Goal: Task Accomplishment & Management: Complete application form

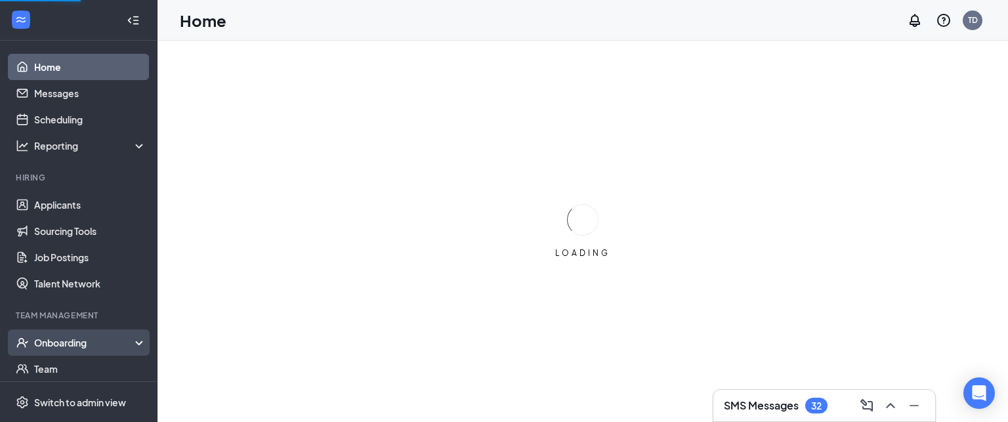
click at [94, 341] on div "Onboarding" at bounding box center [84, 342] width 101 height 13
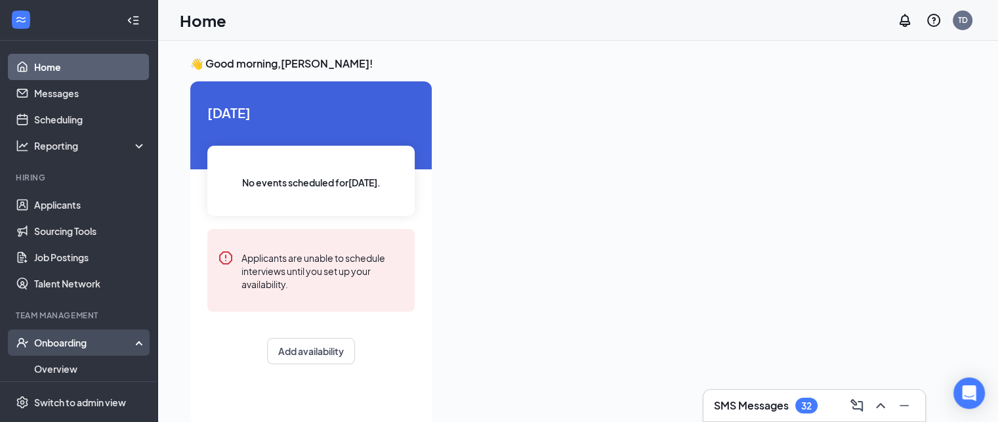
click at [105, 338] on div "Onboarding" at bounding box center [84, 342] width 101 height 13
click at [80, 347] on div "Onboarding" at bounding box center [84, 342] width 101 height 13
click at [80, 348] on div "Onboarding" at bounding box center [84, 342] width 101 height 13
click at [63, 373] on link "Overview" at bounding box center [90, 369] width 112 height 26
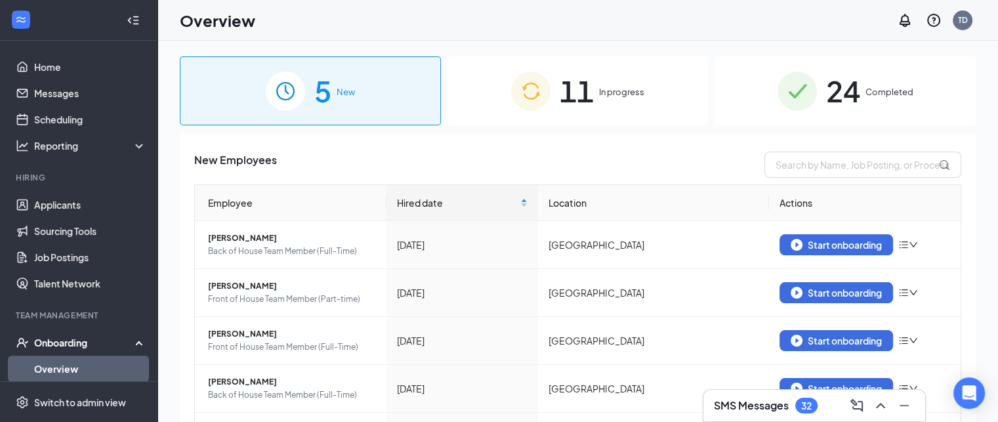
click at [583, 96] on span "11" at bounding box center [577, 90] width 34 height 45
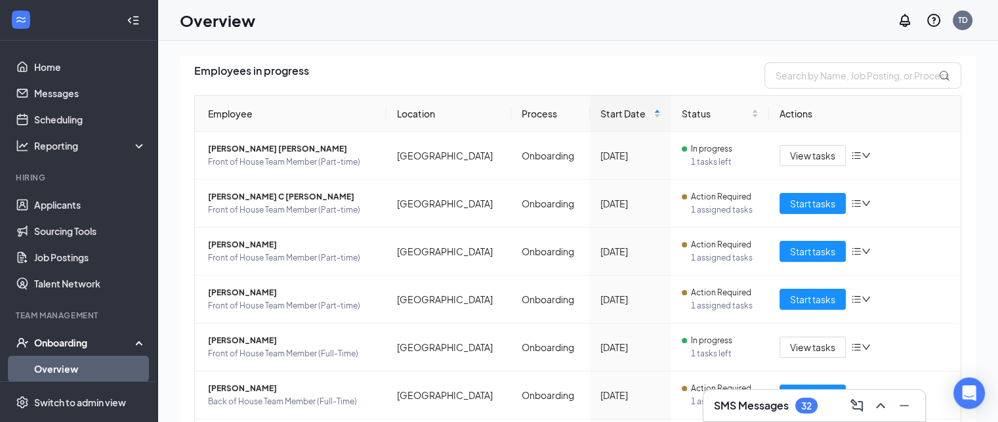
scroll to position [93, 0]
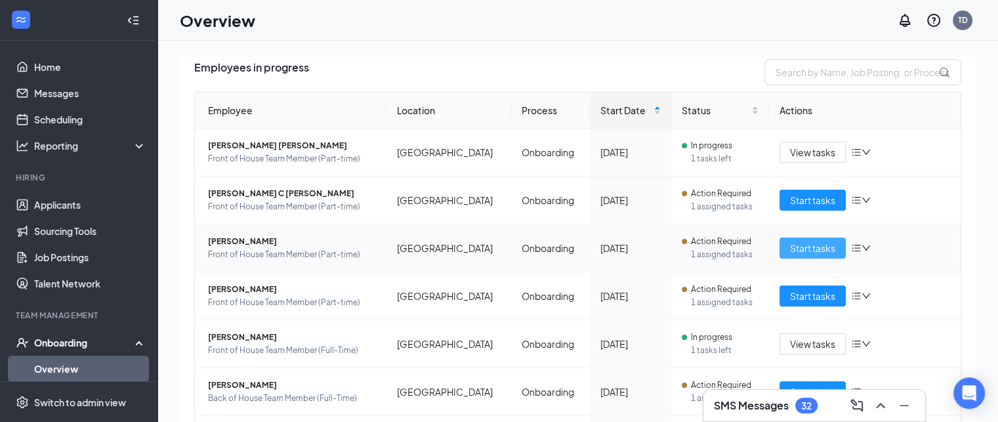
click at [798, 244] on span "Start tasks" at bounding box center [812, 248] width 45 height 14
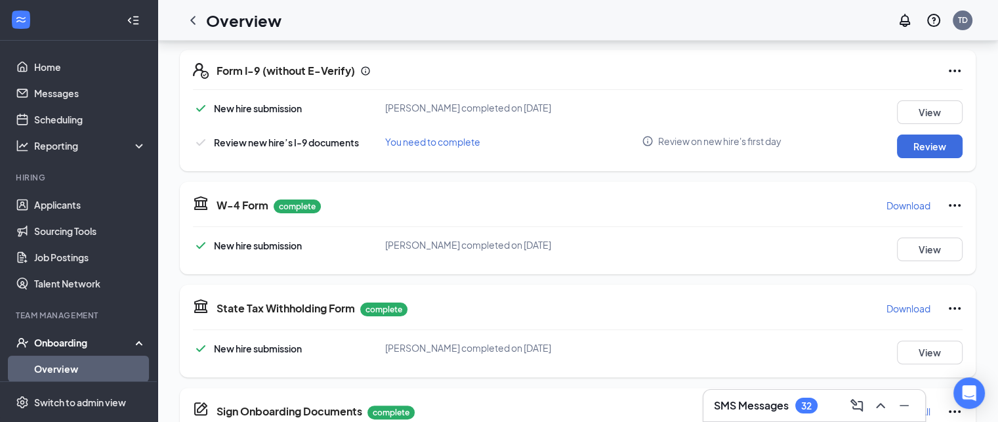
scroll to position [291, 0]
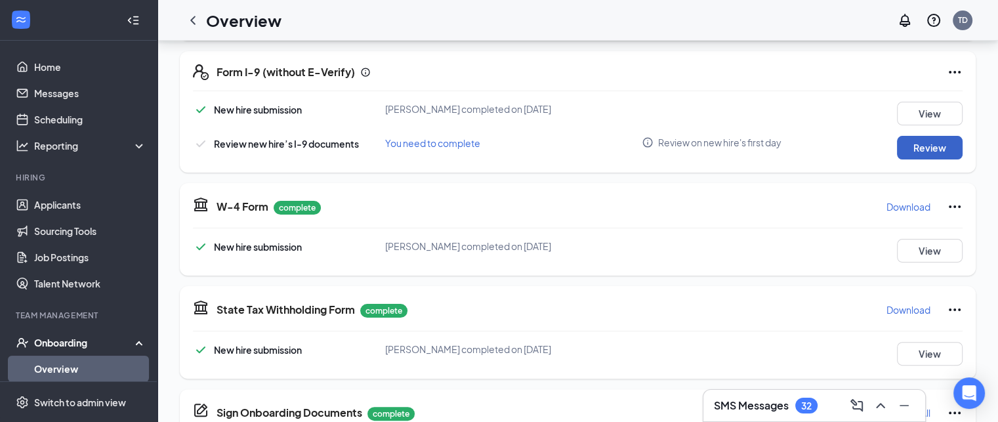
click at [922, 150] on button "Review" at bounding box center [930, 148] width 66 height 24
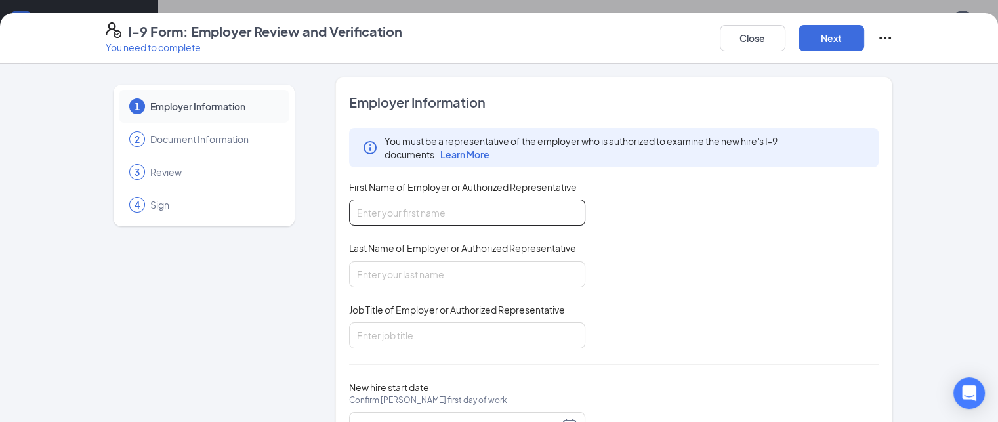
click at [416, 215] on input "First Name of Employer or Authorized Representative" at bounding box center [467, 212] width 236 height 26
type input "[PERSON_NAME]"
click at [395, 269] on input "Last Name of Employer or Authorized Representative" at bounding box center [467, 274] width 236 height 26
type input "Duwelius"
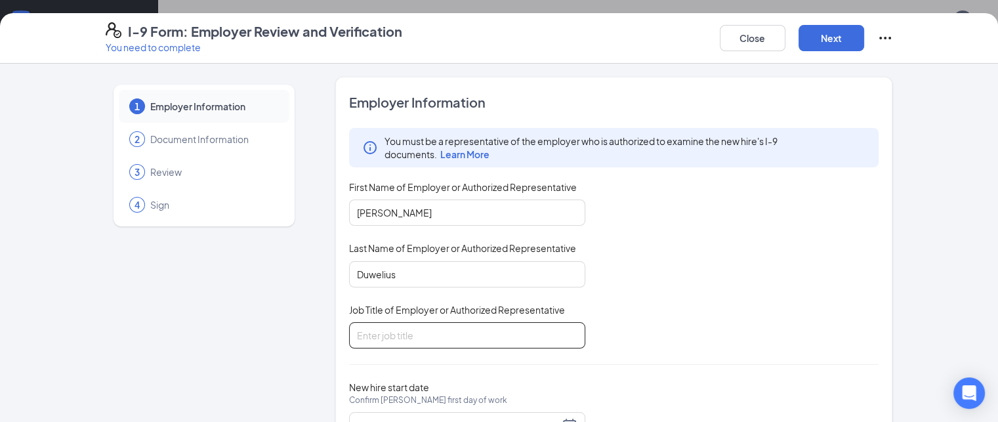
click at [396, 333] on input "Job Title of Employer or Authorized Representative" at bounding box center [467, 335] width 236 height 26
type input "Training Director"
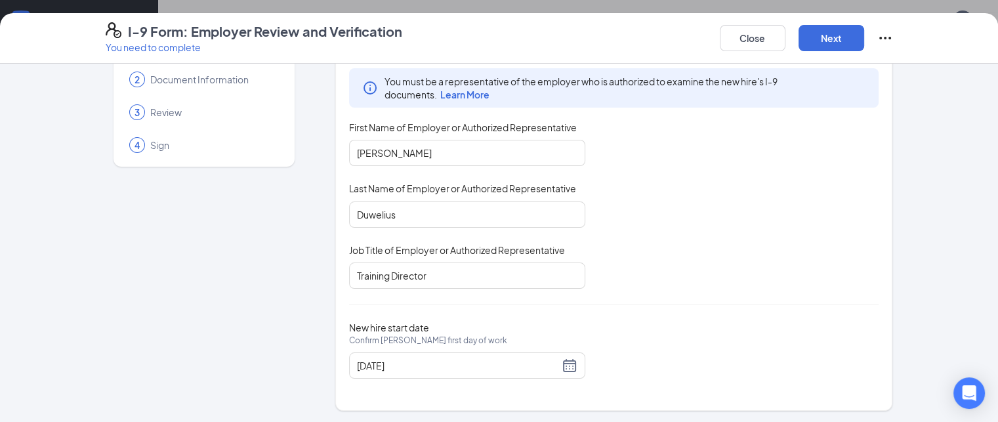
scroll to position [0, 0]
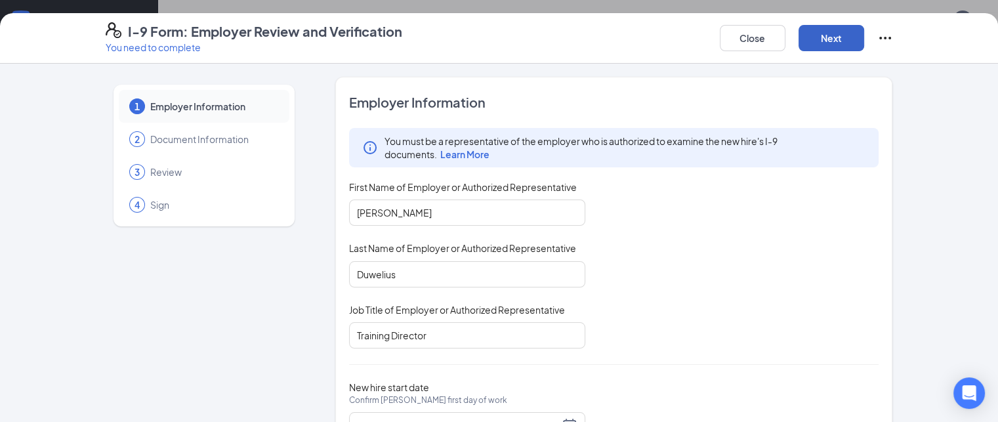
click at [864, 31] on button "Next" at bounding box center [831, 38] width 66 height 26
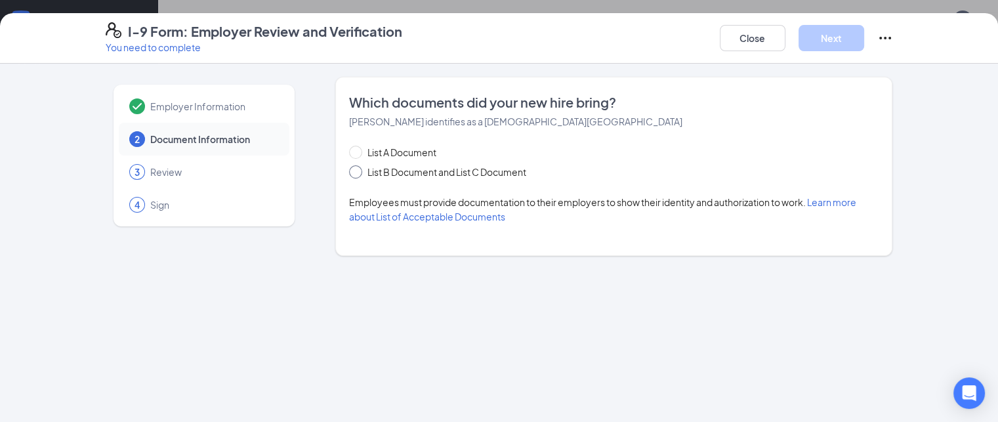
click at [349, 173] on input "List B Document and List C Document" at bounding box center [353, 169] width 9 height 9
radio input "true"
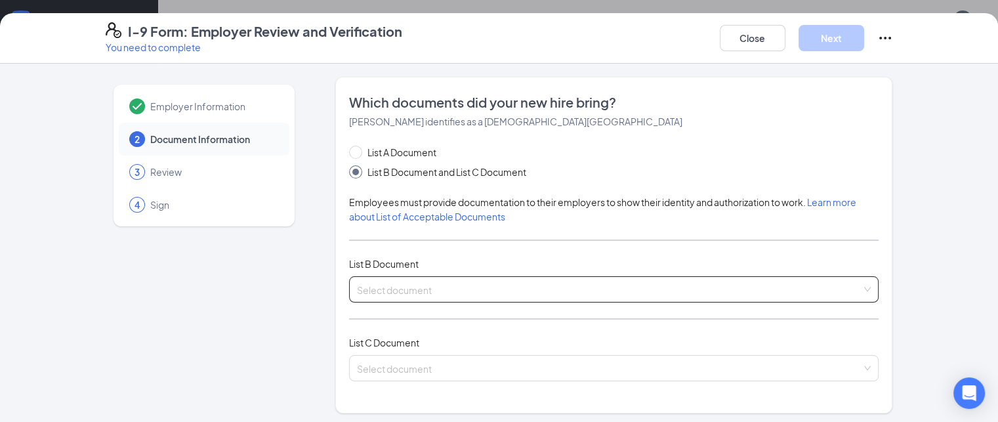
click at [375, 291] on input "search" at bounding box center [609, 287] width 505 height 20
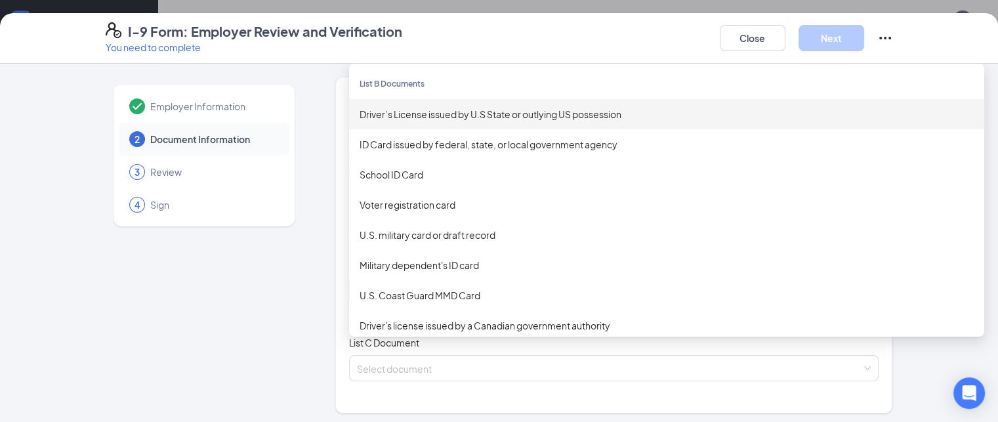
click at [360, 113] on div "Driver’s License issued by U.S State or outlying US possession" at bounding box center [667, 114] width 614 height 14
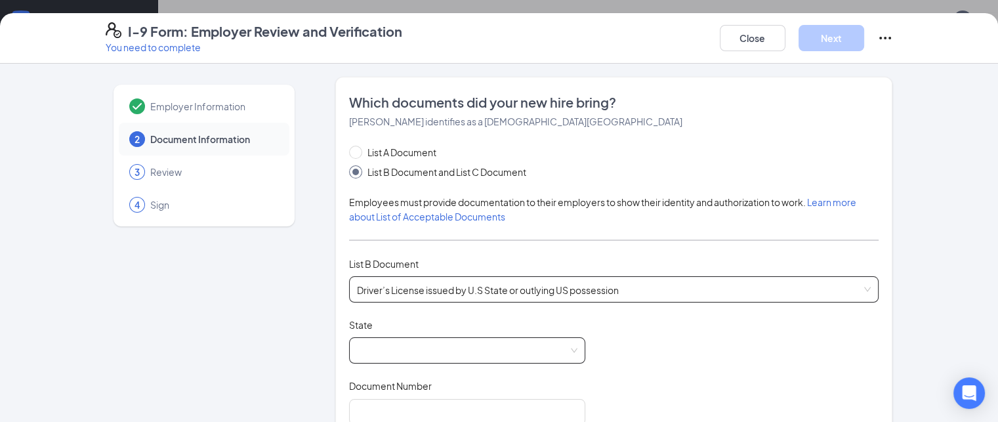
click at [475, 351] on span at bounding box center [467, 350] width 220 height 25
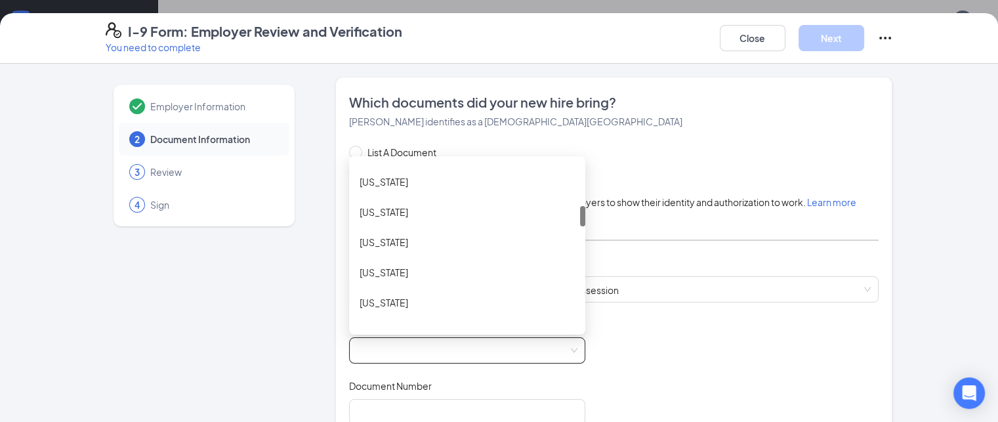
scroll to position [367, 0]
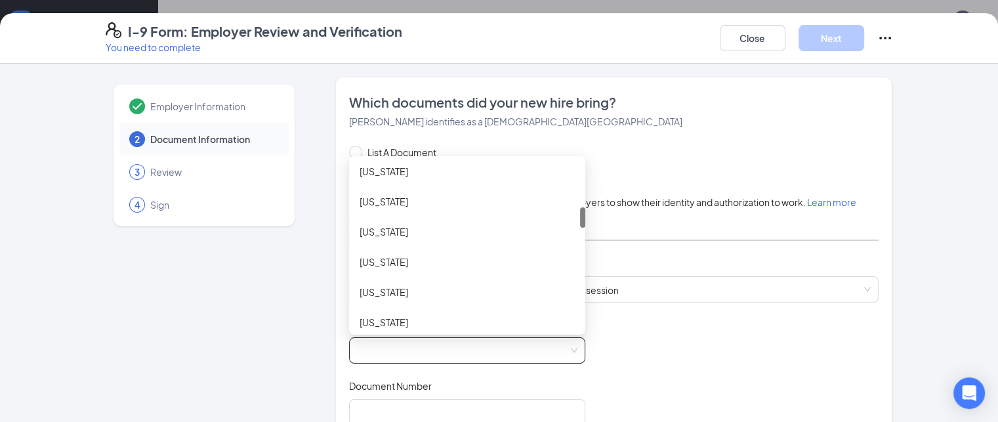
drag, startPoint x: 543, startPoint y: 170, endPoint x: 543, endPoint y: 216, distance: 45.9
click at [580, 216] on div at bounding box center [582, 217] width 5 height 20
click at [360, 291] on div "[US_STATE]" at bounding box center [467, 292] width 215 height 14
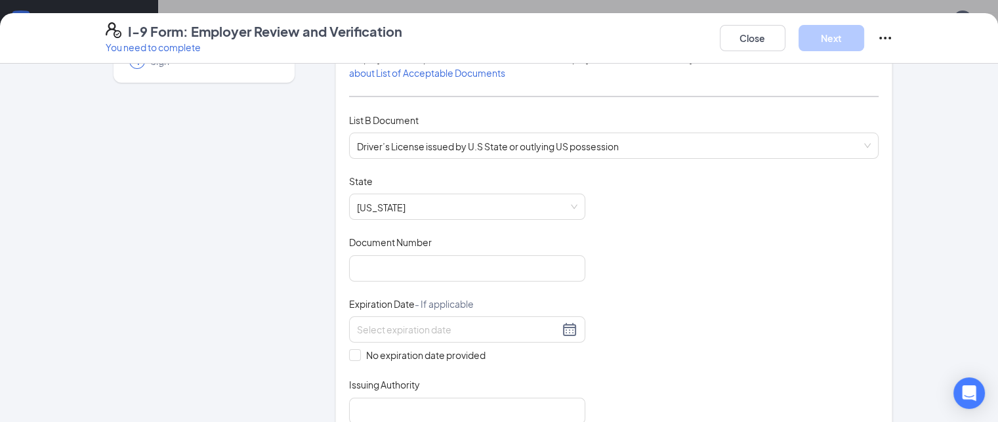
scroll to position [145, 0]
click at [465, 327] on input at bounding box center [458, 328] width 202 height 14
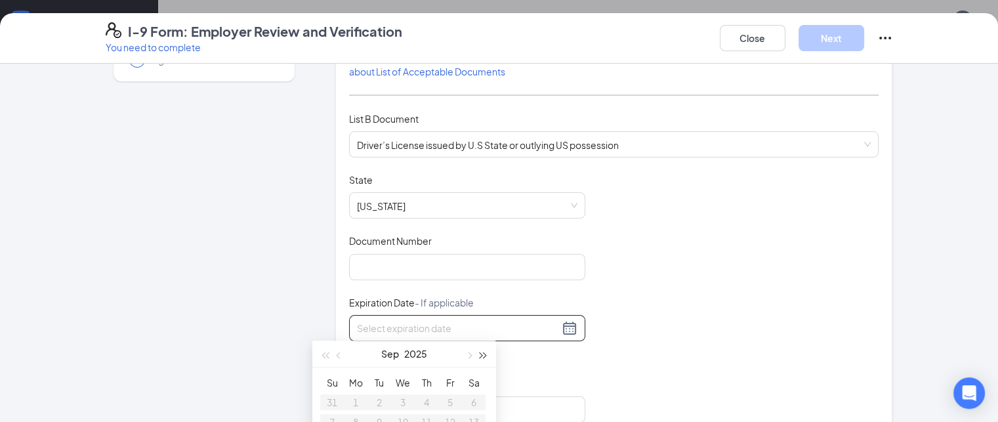
click at [482, 353] on span "button" at bounding box center [483, 355] width 7 height 7
click at [337, 354] on span "button" at bounding box center [340, 355] width 7 height 7
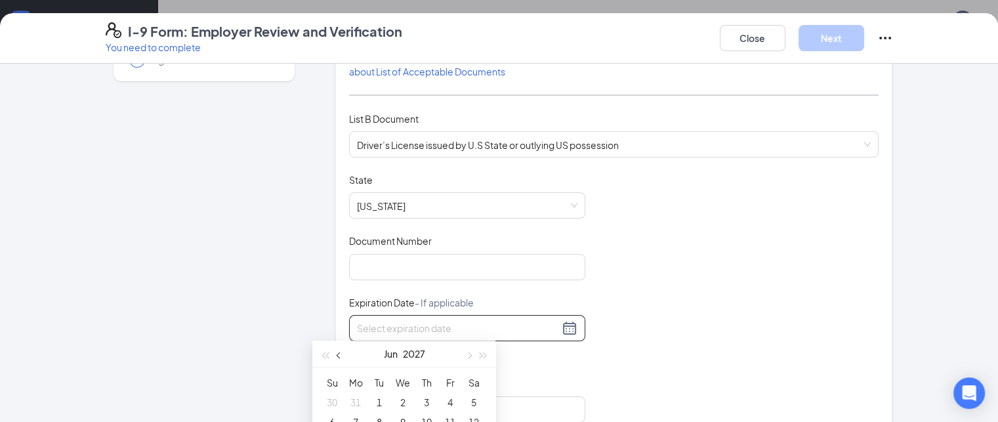
click at [337, 354] on span "button" at bounding box center [340, 355] width 7 height 7
type input "[DATE]"
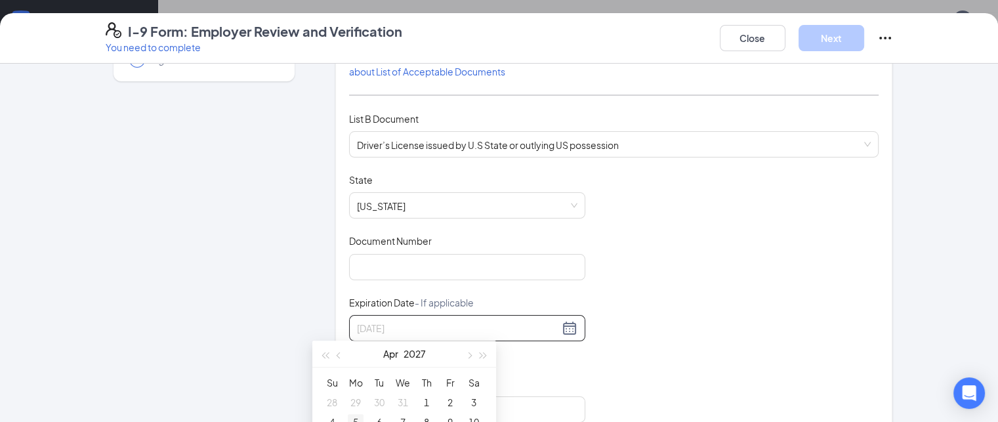
click at [356, 419] on div "5" at bounding box center [356, 422] width 16 height 16
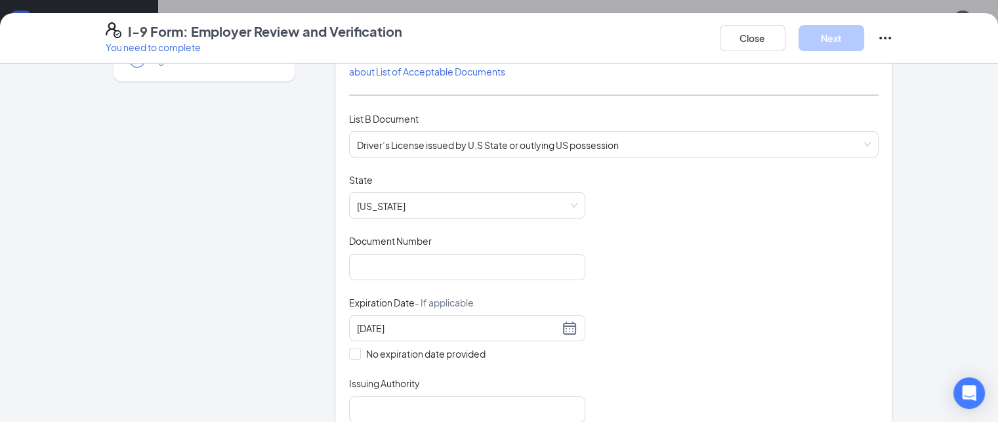
click at [434, 247] on div "Document Number" at bounding box center [467, 243] width 236 height 19
click at [415, 260] on input "Document Number" at bounding box center [467, 267] width 236 height 26
type input "9370694578"
click at [603, 264] on div "Document Title Driver’s License issued by U.S State or outlying US possession S…" at bounding box center [614, 297] width 530 height 249
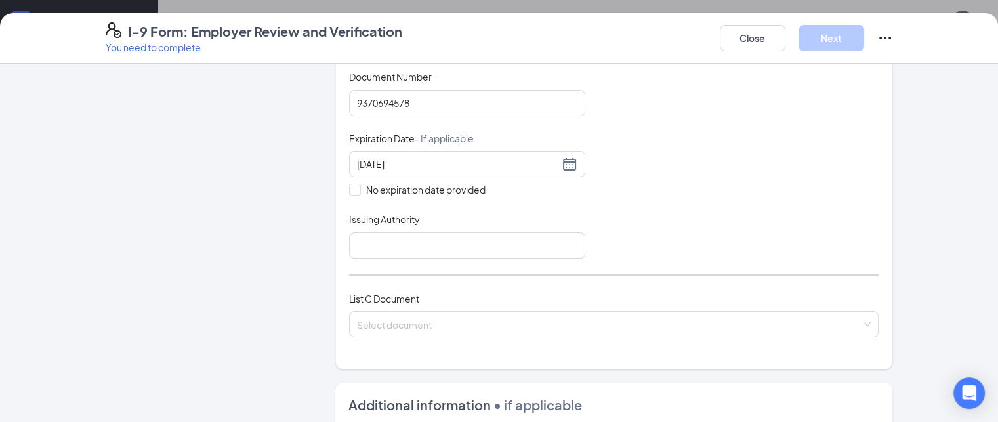
scroll to position [312, 0]
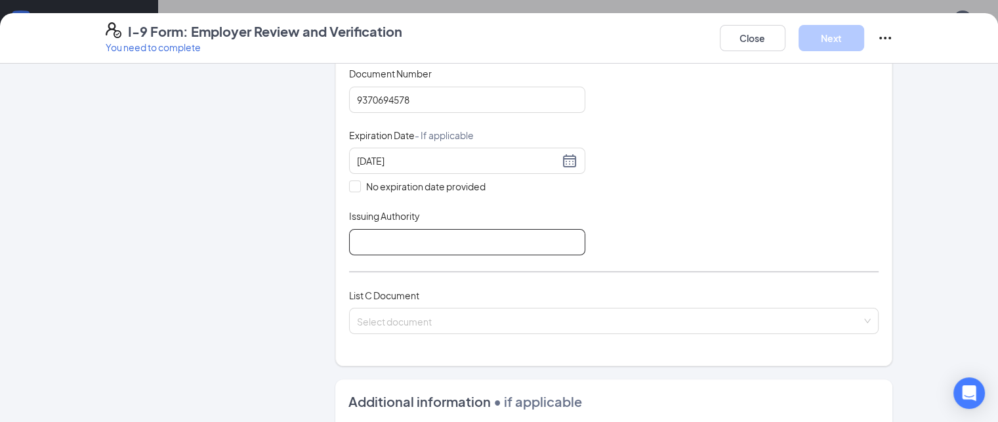
click at [349, 229] on input "Issuing Authority" at bounding box center [467, 242] width 236 height 26
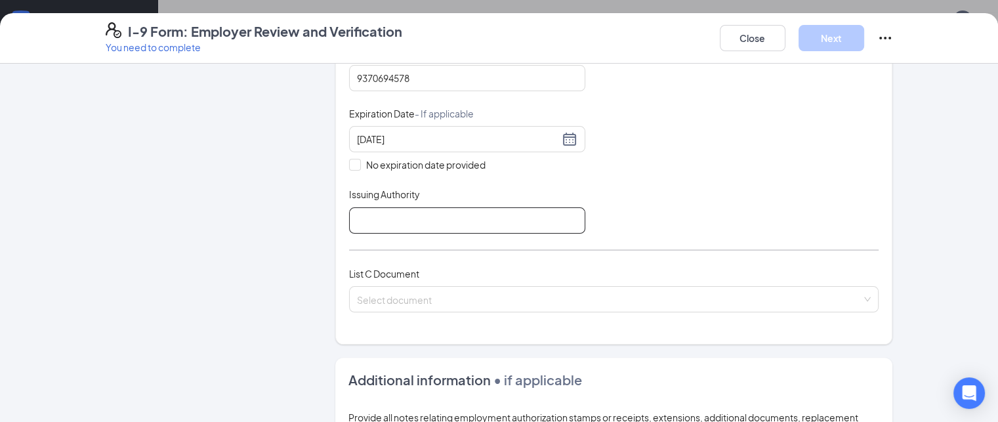
click at [371, 207] on input "Issuing Authority" at bounding box center [467, 220] width 236 height 26
type input "DMV [US_STATE]"
click at [617, 224] on div "Document Title Driver’s License issued by U.S State or outlying US possession S…" at bounding box center [614, 108] width 530 height 249
click at [661, 302] on input "search" at bounding box center [609, 297] width 505 height 20
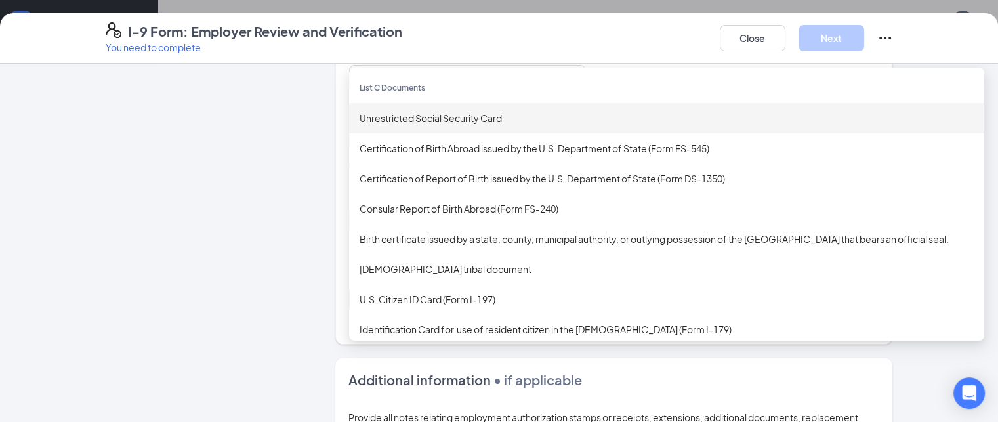
click at [360, 117] on div "Unrestricted Social Security Card" at bounding box center [667, 118] width 614 height 14
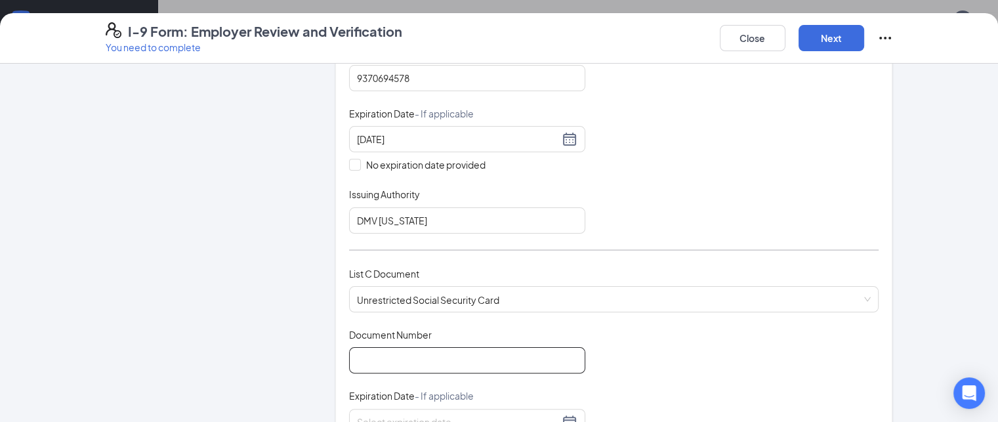
click at [413, 359] on input "Document Number" at bounding box center [467, 360] width 236 height 26
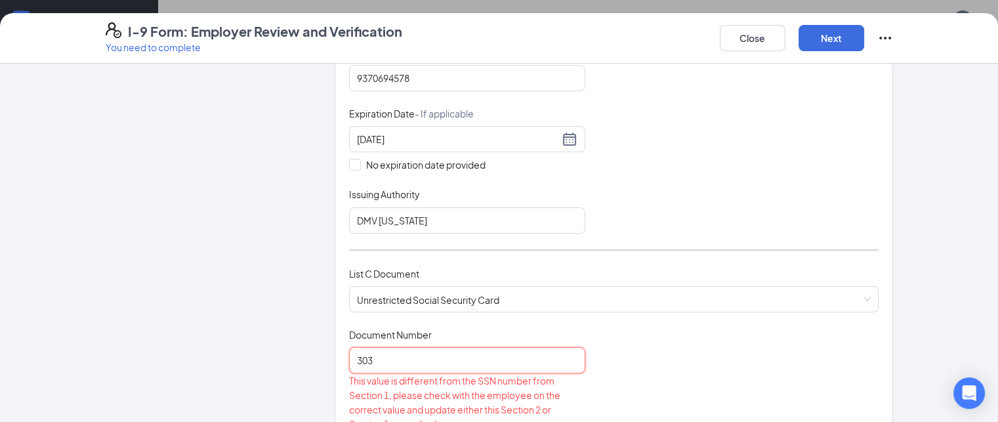
type input "303"
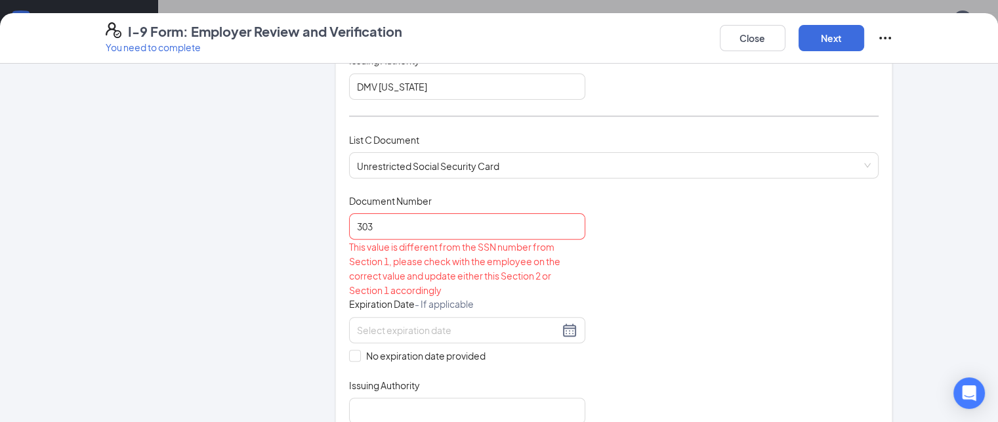
scroll to position [466, 0]
click at [349, 351] on input "No expiration date provided" at bounding box center [353, 355] width 9 height 9
checkbox input "true"
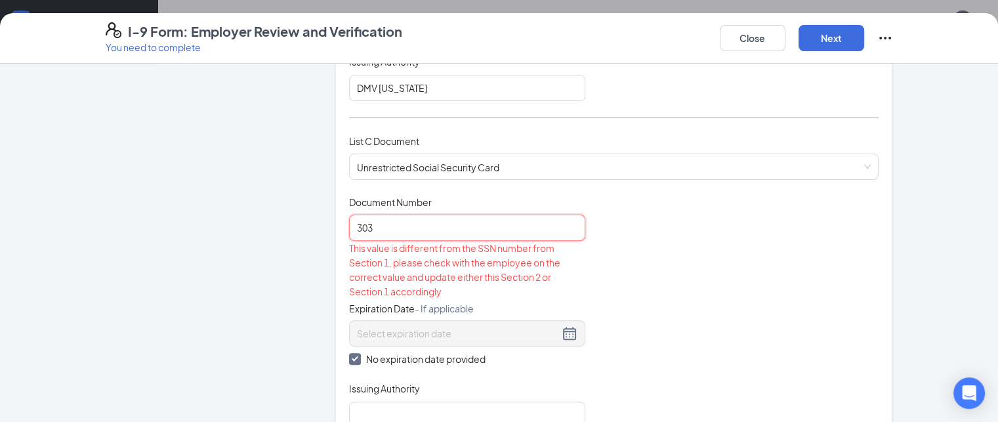
click at [360, 236] on input "303" at bounding box center [467, 228] width 236 height 26
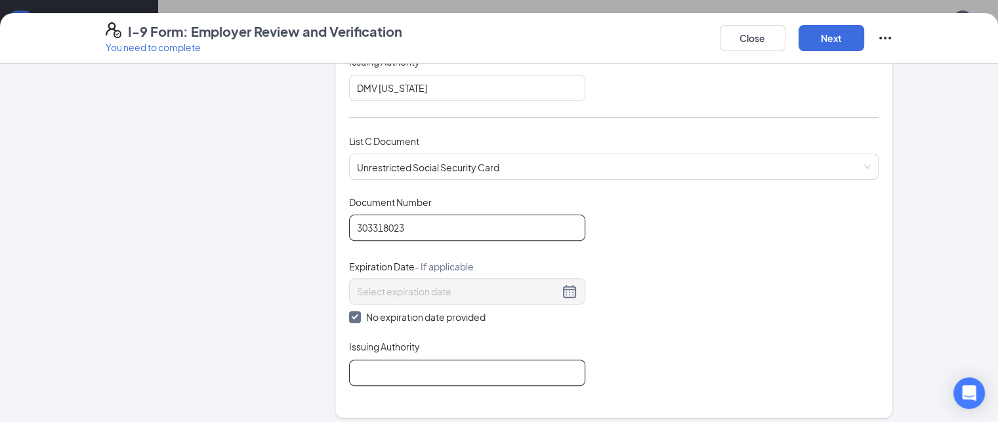
type input "303318023"
click at [392, 365] on input "Issuing Authority" at bounding box center [467, 373] width 236 height 26
type input "SSA"
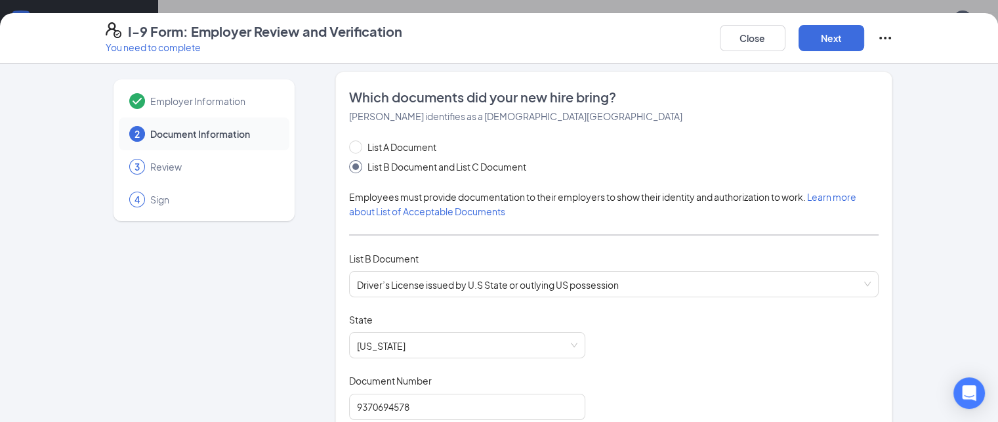
scroll to position [0, 0]
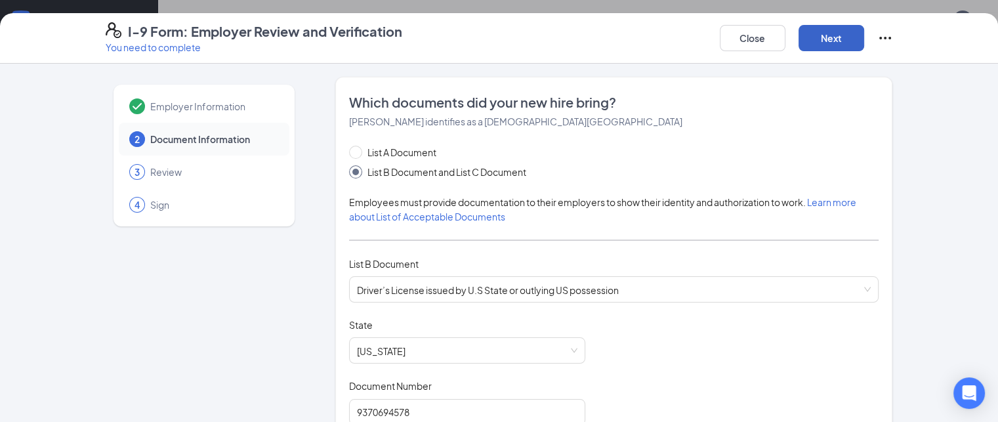
click at [864, 35] on button "Next" at bounding box center [831, 38] width 66 height 26
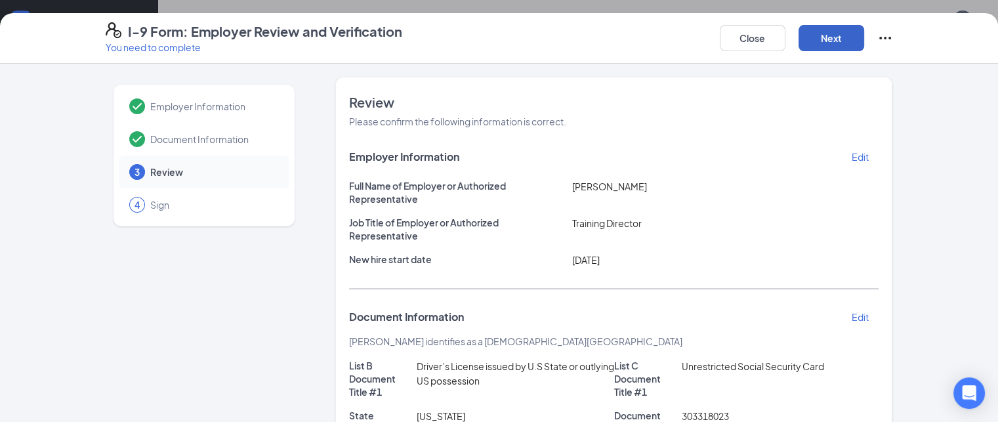
click at [864, 35] on button "Next" at bounding box center [831, 38] width 66 height 26
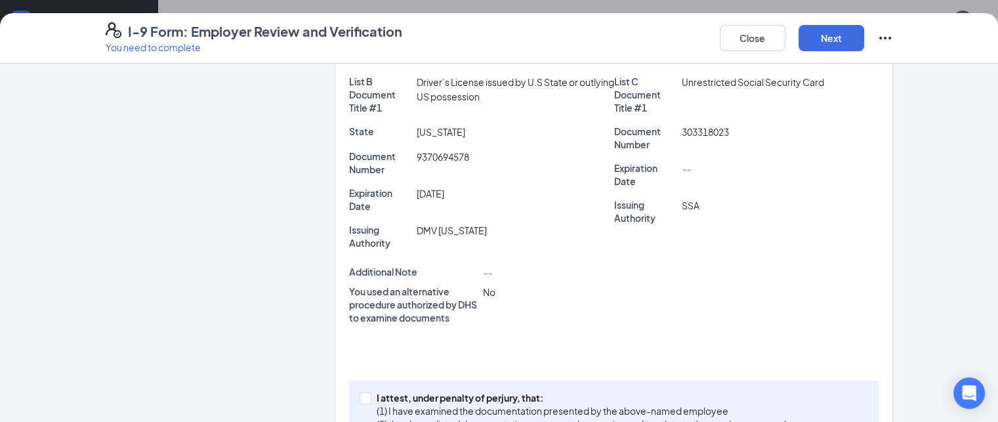
scroll to position [307, 0]
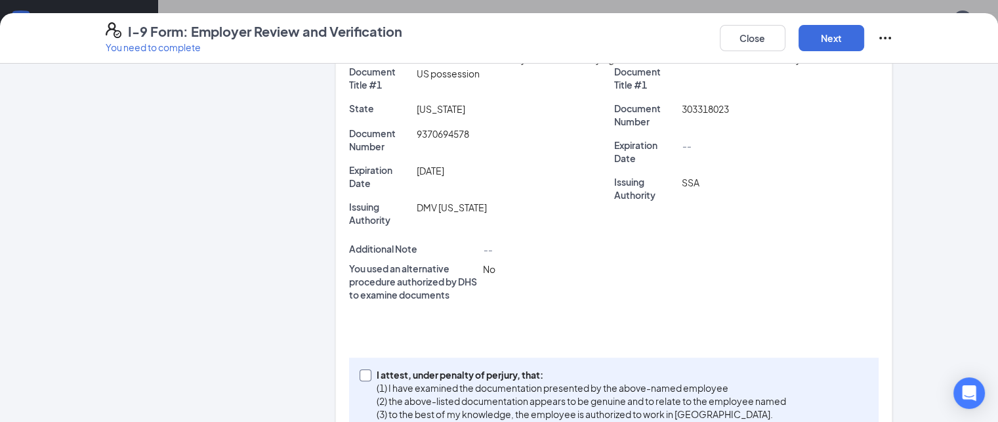
click at [360, 369] on input "I attest, under penalty of [PERSON_NAME], that: (1) I have examined the documen…" at bounding box center [364, 373] width 9 height 9
checkbox input "true"
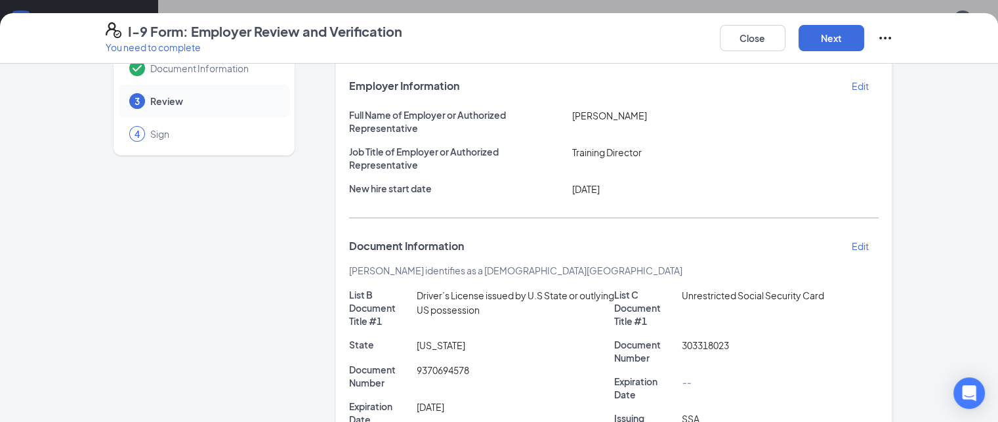
scroll to position [0, 0]
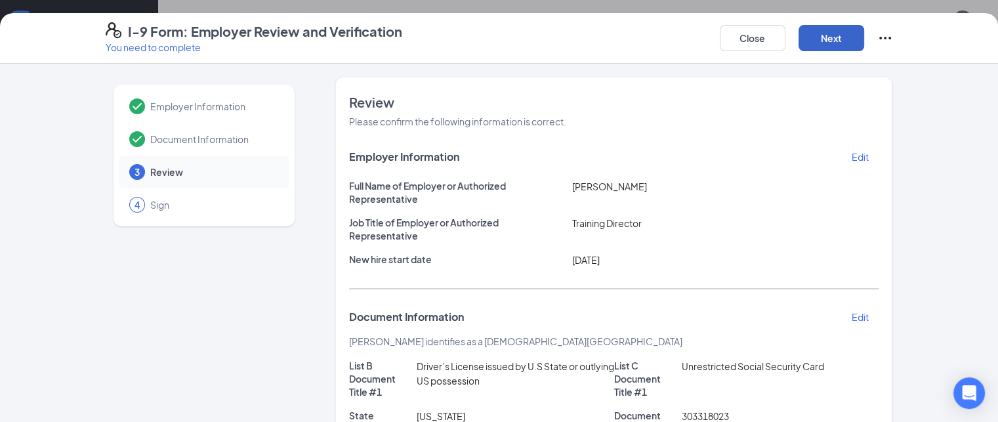
click at [864, 41] on button "Next" at bounding box center [831, 38] width 66 height 26
